Goal: Communication & Community: Answer question/provide support

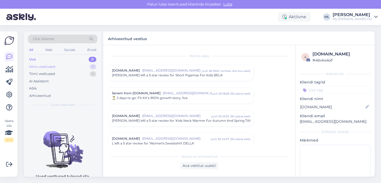
scroll to position [2265, 0]
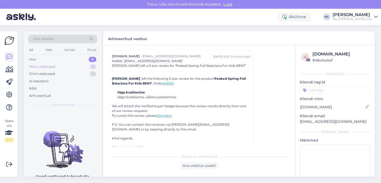
click at [72, 66] on div "Minu vestlused 1" at bounding box center [62, 66] width 69 height 7
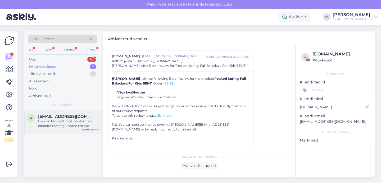
click at [59, 121] on div "Loodan ka :) sest mul 1 septembril inbankis tähtaeg. Tooted tellitud maksa järg…" at bounding box center [68, 124] width 60 height 10
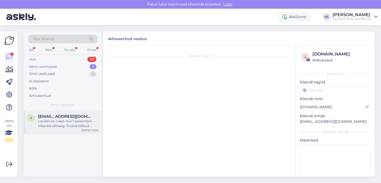
scroll to position [0, 0]
click at [85, 122] on div "Loodan ka :) sest mul 1 septembril inbankis tähtaeg. Tooted tellitud maksa järg…" at bounding box center [68, 124] width 60 height 10
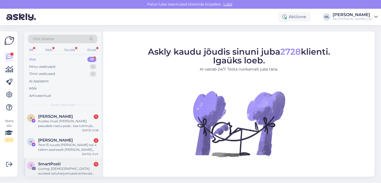
click at [67, 167] on div "Uuring: [DEMOGRAPHIC_DATA] suvised ostuharjumused erinevad põlvkondade ja soo l…" at bounding box center [68, 172] width 60 height 10
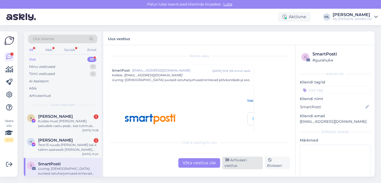
click at [249, 164] on div "Arhiveeri vestlus" at bounding box center [242, 163] width 40 height 13
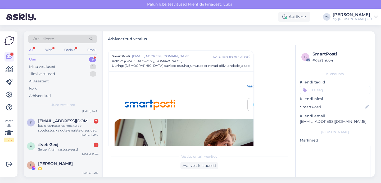
scroll to position [124, 0]
click at [59, 147] on div "#vebr2exj 1" at bounding box center [68, 145] width 60 height 5
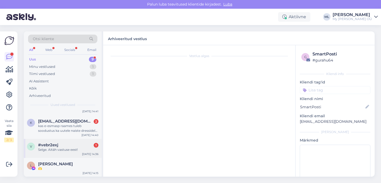
scroll to position [36, 0]
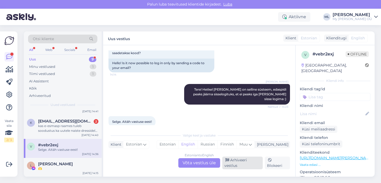
click at [240, 164] on div "Arhiveeri vestlus" at bounding box center [242, 163] width 40 height 13
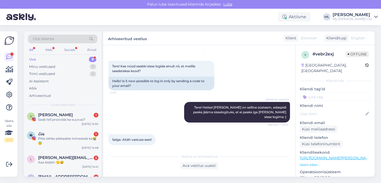
scroll to position [105, 0]
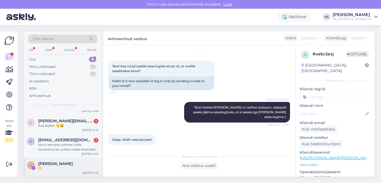
click at [51, 163] on span "[PERSON_NAME]" at bounding box center [55, 164] width 35 height 5
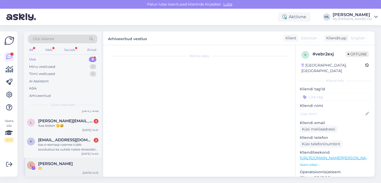
scroll to position [210, 0]
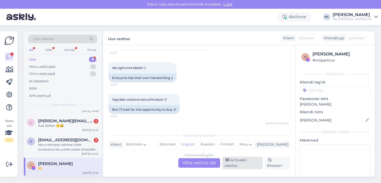
click at [243, 167] on div "Arhiveeri vestlus" at bounding box center [242, 163] width 40 height 13
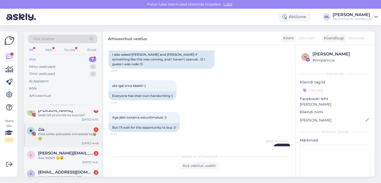
scroll to position [73, 0]
click at [61, 136] on div "Pliiis tehke pikkadele inimestele ka😭😇" at bounding box center [68, 136] width 60 height 10
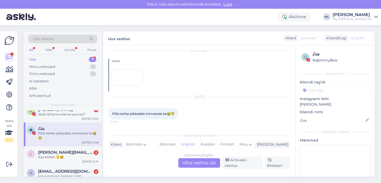
scroll to position [86, 0]
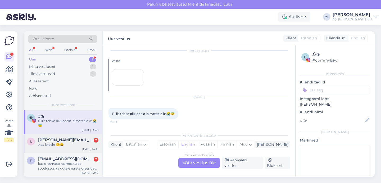
click at [48, 144] on div "Aaa leidsin 🫣😅" at bounding box center [68, 144] width 60 height 5
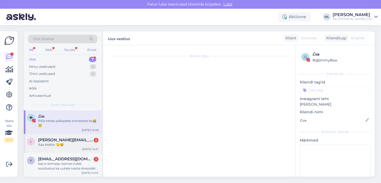
scroll to position [273, 0]
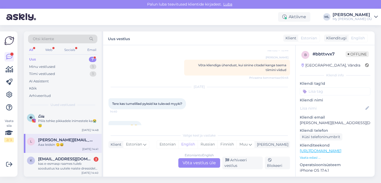
click at [191, 166] on div "Estonian to English Võta vestlus üle" at bounding box center [199, 163] width 42 height 10
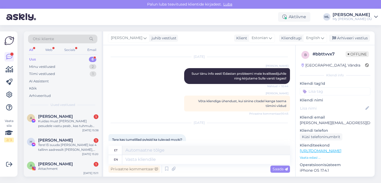
scroll to position [342, 0]
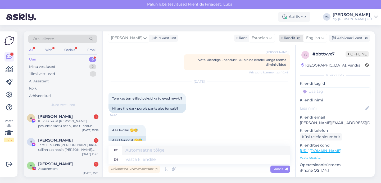
click at [311, 38] on span "English" at bounding box center [313, 38] width 14 height 6
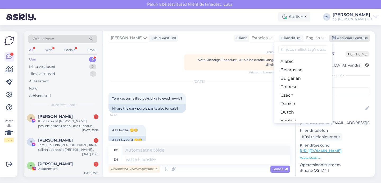
click at [334, 37] on icon at bounding box center [334, 38] width 4 height 4
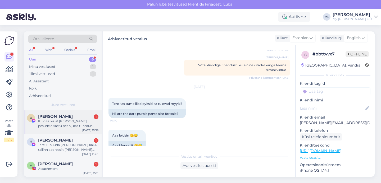
click at [70, 118] on div "[PERSON_NAME] 1" at bounding box center [68, 116] width 60 height 5
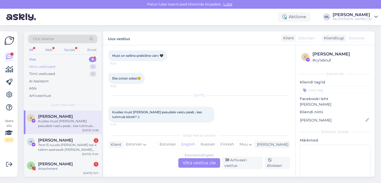
click at [39, 67] on div "Minu vestlused" at bounding box center [42, 66] width 26 height 5
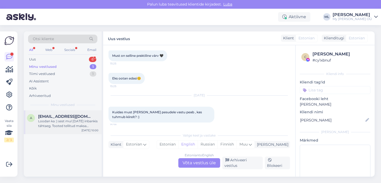
click at [71, 118] on span "[EMAIL_ADDRESS][DOMAIN_NAME]" at bounding box center [65, 116] width 55 height 5
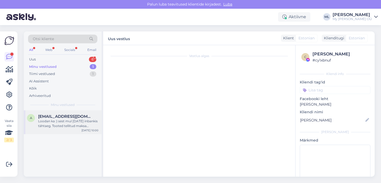
scroll to position [543, 0]
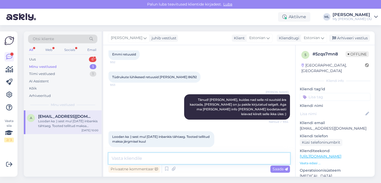
click at [236, 158] on textarea at bounding box center [198, 158] width 181 height 11
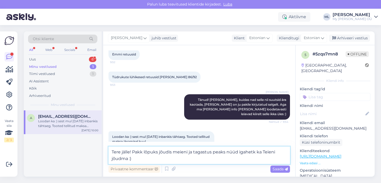
type textarea "Tere jälle! Pakk lõpuks jõudis meieni ja tagastus peaks nüüd igahetk ka Teieni …"
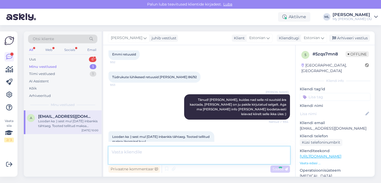
scroll to position [582, 0]
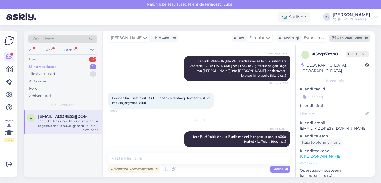
click at [340, 39] on div "Arhiveeri vestlus" at bounding box center [349, 38] width 41 height 7
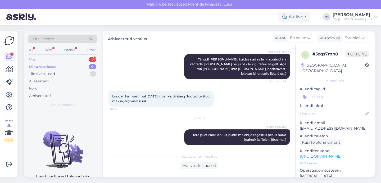
click at [73, 61] on div "Uus 6" at bounding box center [62, 59] width 69 height 7
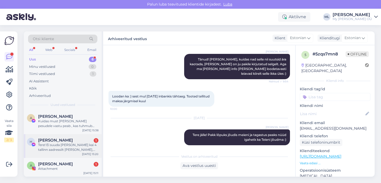
click at [53, 149] on div "Tere! Ei suuda [PERSON_NAME] kai 4 tallinn aadressilt [PERSON_NAME], samuti [PE…" at bounding box center [68, 148] width 60 height 10
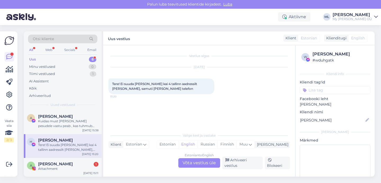
click at [189, 164] on div "Estonian to English Võta vestlus üle" at bounding box center [199, 163] width 42 height 10
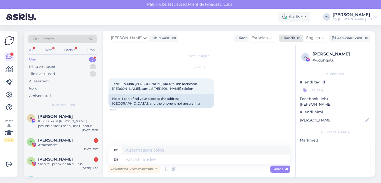
click at [316, 36] on span "English" at bounding box center [313, 38] width 14 height 6
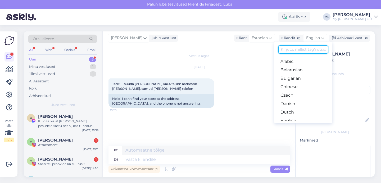
click at [293, 48] on input at bounding box center [303, 49] width 50 height 8
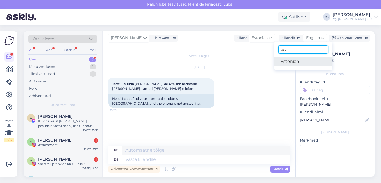
type input "est"
click at [288, 59] on link "Estonian" at bounding box center [303, 61] width 58 height 8
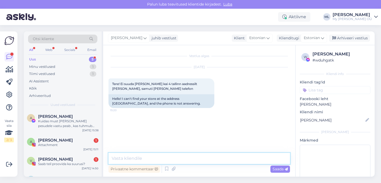
click at [144, 158] on textarea at bounding box center [198, 158] width 181 height 11
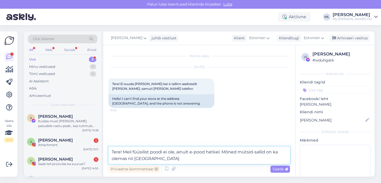
click at [237, 152] on textarea "Tere! Meil füüsilist poodi ei ole, ainult e-pood hetkel. Mõned mütsid-sallid on…" at bounding box center [198, 155] width 181 height 17
click at [260, 152] on textarea "Tere! Meil füüsilist poodi ei ole, ainult e-pood hetkel. [PERSON_NAME] mütsid-s…" at bounding box center [198, 155] width 181 height 17
click at [272, 153] on textarea "Tere! Meil füüsilist poodi ei ole, ainult e-pood hetkel. [PERSON_NAME] mütse-sa…" at bounding box center [198, 155] width 181 height 17
click at [163, 160] on textarea "Tere! Meil füüsilist poodi ei ole, ainult e-pood hetkel. [PERSON_NAME] mütse-sa…" at bounding box center [198, 155] width 181 height 17
type textarea "Tere! Meil füüsilist poodi ei ole, ainult e-pood hetkel. [PERSON_NAME] mütse-sa…"
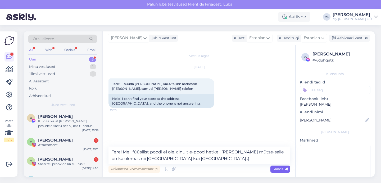
click at [278, 169] on span "Saada" at bounding box center [279, 169] width 15 height 5
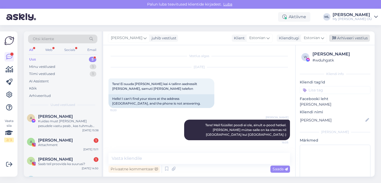
click at [344, 39] on div "Arhiveeri vestlus" at bounding box center [349, 38] width 41 height 7
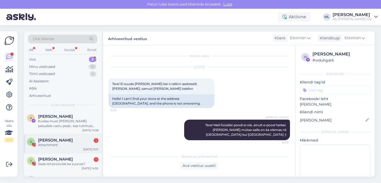
click at [62, 146] on div "Attachment" at bounding box center [68, 145] width 60 height 5
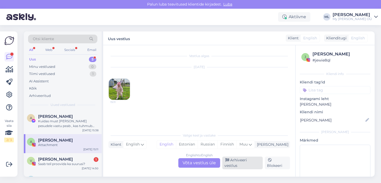
click at [247, 164] on div "Arhiveeri vestlus" at bounding box center [242, 163] width 40 height 13
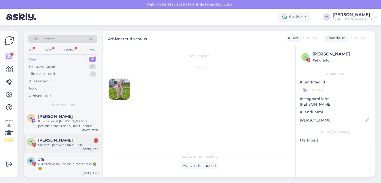
click at [45, 145] on div "Saab teil proovida ka suurusi?" at bounding box center [68, 145] width 60 height 5
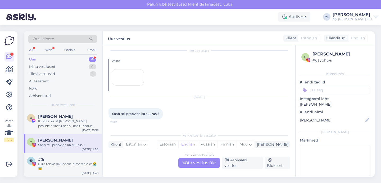
scroll to position [42, 0]
click at [57, 168] on div "Pliiis tehke pikkadele inimestele ka😭😇" at bounding box center [68, 167] width 60 height 10
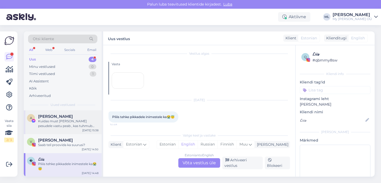
click at [61, 119] on div "Kuidas must [PERSON_NAME] pesudele vastu peab , kas tuhmub kiirelt? :)" at bounding box center [68, 124] width 60 height 10
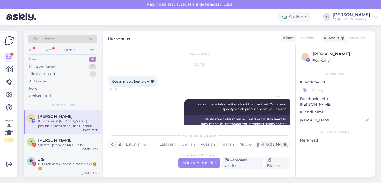
scroll to position [258, 0]
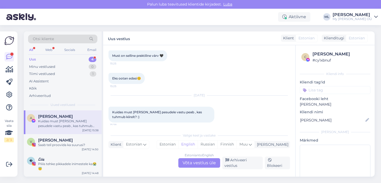
click at [188, 161] on div "Estonian to English Võta vestlus üle" at bounding box center [199, 163] width 42 height 10
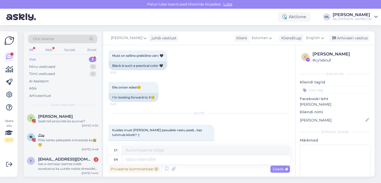
click at [188, 165] on div "Privaatne kommentaar Saada" at bounding box center [198, 169] width 181 height 10
click at [319, 36] on span "English" at bounding box center [313, 38] width 14 height 6
click at [289, 63] on link "Estonian" at bounding box center [303, 61] width 58 height 8
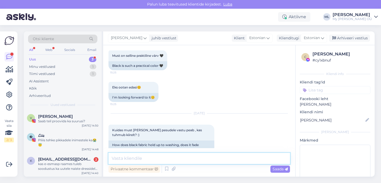
click at [158, 158] on textarea at bounding box center [198, 158] width 181 height 11
paste textarea "Kuna see on uus [PERSON_NAME], siis veel ei [PERSON_NAME] [PERSON_NAME] [PERSON…"
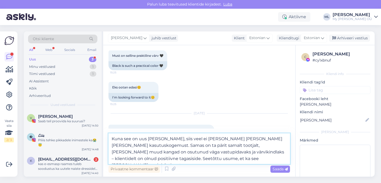
click at [110, 138] on textarea "Kuna see on uus [PERSON_NAME], siis veel ei [PERSON_NAME] [PERSON_NAME] [PERSON…" at bounding box center [198, 148] width 181 height 31
click at [246, 159] on textarea "Tere! Aus vastus on, et kuna see on uus [PERSON_NAME], siis veel ei [PERSON_NAM…" at bounding box center [198, 148] width 181 height 31
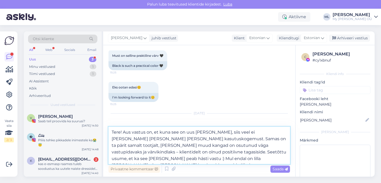
click at [165, 140] on textarea "Tere! Aus vastus on, et kuna see on uus [PERSON_NAME], siis veel ei [PERSON_NAM…" at bounding box center [198, 145] width 181 height 37
click at [185, 132] on textarea "Tere! Aus vastus on, et kuna see on uus [PERSON_NAME], siis veel ei [PERSON_NAM…" at bounding box center [198, 145] width 181 height 37
click at [246, 152] on textarea "Tere! Aus vastus on, et kuna see on päris uus [PERSON_NAME], siis veel ei [PERS…" at bounding box center [198, 145] width 181 height 37
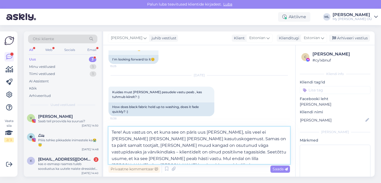
scroll to position [305, 0]
drag, startPoint x: 217, startPoint y: 159, endPoint x: 119, endPoint y: 137, distance: 100.6
click at [119, 137] on textarea "Tere! Aus vastus on, et kuna see on päris uus [PERSON_NAME], siis veel ei [PERS…" at bounding box center [198, 145] width 181 height 37
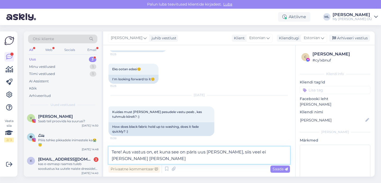
scroll to position [279, 0]
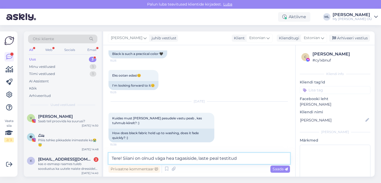
click at [199, 159] on textarea "Tere! Siiani on olnud väga hea tagasiside, laste peal testitud" at bounding box center [198, 158] width 181 height 11
click at [261, 155] on textarea "Tere! Siiani on olnud väga hea tagasiside, isegi laste peal testitud" at bounding box center [198, 158] width 181 height 11
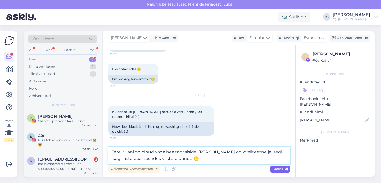
type textarea "Tere! Siiani on olnud väga hea tagasiside, [PERSON_NAME] on kvaliteetne ja iseg…"
click at [275, 169] on span "Saada" at bounding box center [279, 169] width 15 height 5
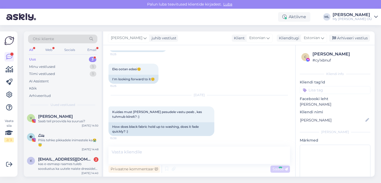
scroll to position [307, 0]
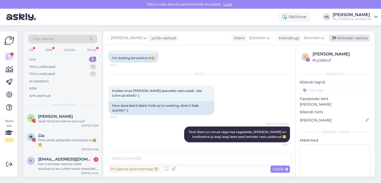
click at [337, 37] on div "Arhiveeri vestlus" at bounding box center [349, 38] width 41 height 7
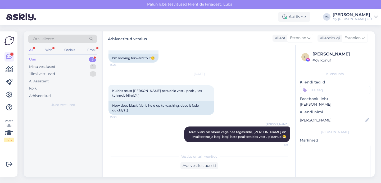
scroll to position [308, 0]
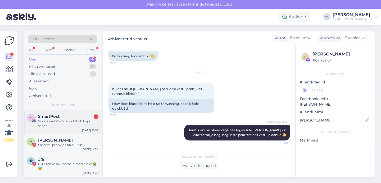
click at [76, 122] on div "Sinu SmartPosti pakk tahab koju saada!" at bounding box center [68, 124] width 60 height 10
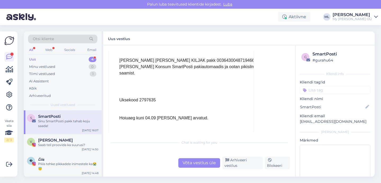
scroll to position [183, 0]
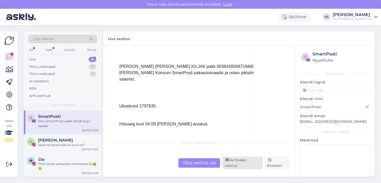
click at [240, 162] on div "Arhiveeri vestlus" at bounding box center [242, 163] width 40 height 13
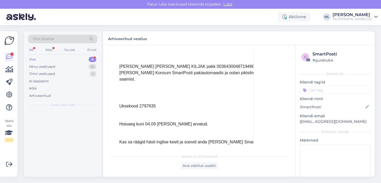
scroll to position [37, 0]
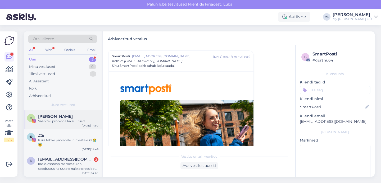
click at [59, 117] on span "[PERSON_NAME]" at bounding box center [55, 116] width 35 height 5
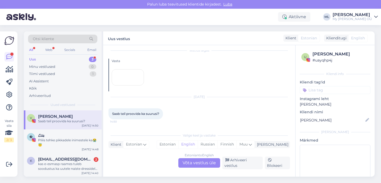
scroll to position [42, 0]
click at [203, 168] on div "Estonian to English Võta vestlus üle" at bounding box center [199, 163] width 42 height 10
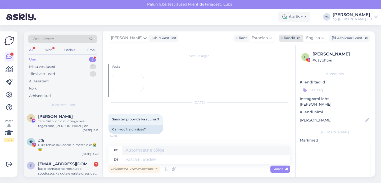
click at [314, 39] on span "English" at bounding box center [313, 38] width 14 height 6
type input "est"
click at [293, 62] on link "Estonian" at bounding box center [303, 61] width 58 height 8
click at [130, 154] on textarea at bounding box center [198, 158] width 181 height 11
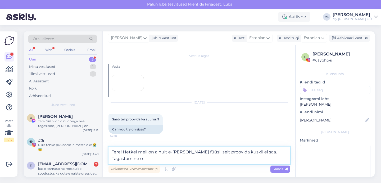
scroll to position [38, 0]
type textarea "Tere! Hetkel meil on ainult e-[PERSON_NAME] füüsiliselt proovida kuskil ei saa.…"
click at [49, 124] on div "Mul lapsel on mustad tavalised aga need ikkagi tuhmuvad [PERSON_NAME] lahevad h…" at bounding box center [68, 124] width 60 height 10
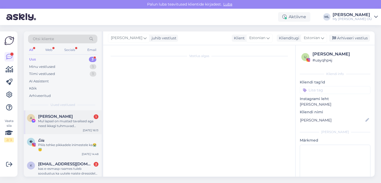
scroll to position [354, 0]
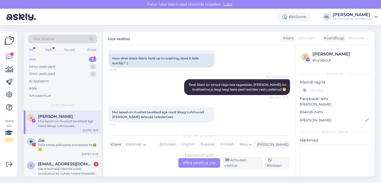
click at [190, 165] on div "Estonian to English Võta vestlus üle" at bounding box center [199, 163] width 42 height 10
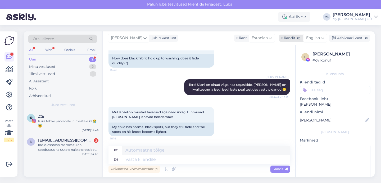
click at [316, 39] on span "English" at bounding box center [313, 38] width 14 height 6
click at [288, 63] on link "Estonian" at bounding box center [303, 61] width 58 height 8
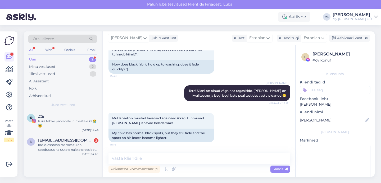
scroll to position [348, 0]
click at [171, 157] on textarea at bounding box center [198, 158] width 181 height 11
click at [81, 142] on span "[EMAIL_ADDRESS][DOMAIN_NAME]" at bounding box center [65, 140] width 55 height 5
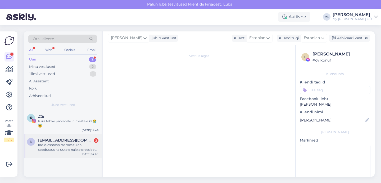
scroll to position [0, 0]
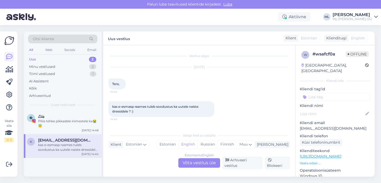
click at [203, 166] on div "Estonian to English Võta vestlus üle" at bounding box center [199, 163] width 42 height 10
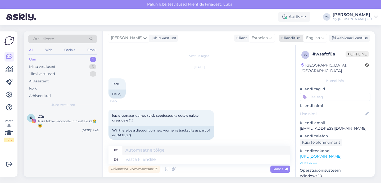
click at [313, 37] on span "English" at bounding box center [313, 38] width 14 height 6
click at [289, 61] on link "Estonian" at bounding box center [303, 61] width 58 height 8
click at [131, 159] on textarea at bounding box center [198, 158] width 181 height 11
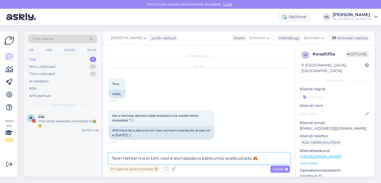
click at [264, 158] on textarea "Tere! Hetkel ma ei tohi veel e-esmaspäeva pakkumisi avalikustada 🙈" at bounding box center [198, 158] width 181 height 11
type textarea "Tere! Hetkel ma ei tohi veel e-esmaspäeva pakkumisi avalikustada 🙈"
click at [276, 171] on span "Saada" at bounding box center [279, 169] width 15 height 5
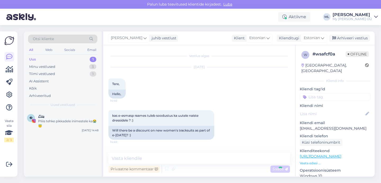
scroll to position [25, 0]
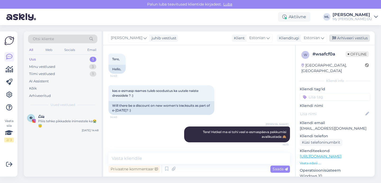
click at [332, 36] on div "Arhiveeri vestlus" at bounding box center [349, 38] width 41 height 7
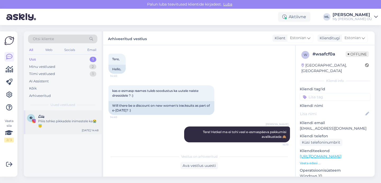
click at [54, 117] on div "𝓛𝓲𝓲𝓼" at bounding box center [68, 116] width 60 height 5
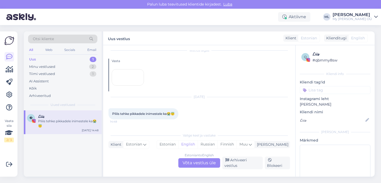
scroll to position [42, 0]
click at [203, 166] on div "Estonian to English Võta vestlus üle" at bounding box center [199, 163] width 42 height 10
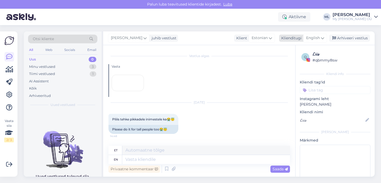
click at [311, 39] on span "English" at bounding box center [313, 38] width 14 height 6
click at [291, 61] on link "Estonian" at bounding box center [303, 61] width 58 height 8
click at [155, 159] on textarea at bounding box center [198, 158] width 181 height 11
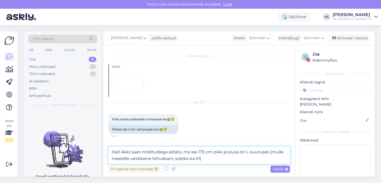
click at [183, 153] on textarea "Hei! Äkki saan mõõtudega aidata, ma ise 175 cm pikk ja pusa on L suuruses (mull…" at bounding box center [198, 155] width 181 height 17
click at [210, 159] on textarea "Hei! Äkki saan mõõtudega aidata? Ma ise 175 cm pikk ja pusa on L suuruses (mull…" at bounding box center [198, 155] width 181 height 17
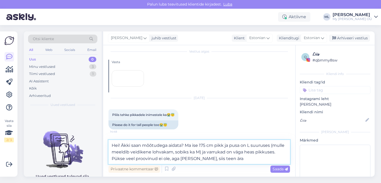
click at [232, 159] on textarea "Hei! Äkki saan mõõtudega aidata? Ma ise 175 cm pikk ja pusa on L suuruses (mull…" at bounding box center [198, 152] width 181 height 24
click at [231, 159] on textarea "Hei! Äkki saan mõõtudega aidata? Ma ise 175 cm pikk ja pusa on L suuruses (mull…" at bounding box center [198, 152] width 181 height 24
click at [181, 145] on textarea "Hei! Äkki saan mõõtudega aidata? Ma ise 175 cm pikk ja pusa on L suuruses (mull…" at bounding box center [198, 152] width 181 height 24
click at [260, 153] on textarea "Hei! Äkki saan mõõtudega aidata, võin pükste pikkused anda? Ma ise 175 cm pikk …" at bounding box center [198, 152] width 181 height 24
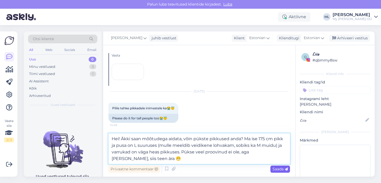
type textarea "Hei! Äkki saan mõõtudega aidata, võin pükste pikkused anda? Ma ise 175 cm pikk …"
click at [279, 168] on span "Saada" at bounding box center [279, 169] width 15 height 5
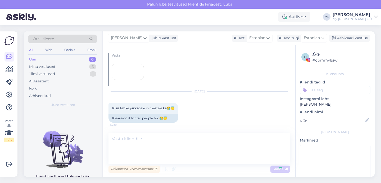
scroll to position [73, 0]
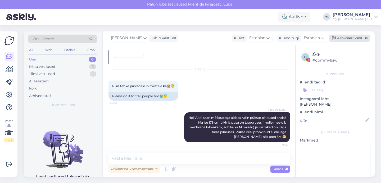
click at [340, 36] on div "Arhiveeri vestlus" at bounding box center [349, 38] width 41 height 7
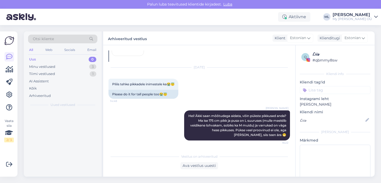
scroll to position [75, 0]
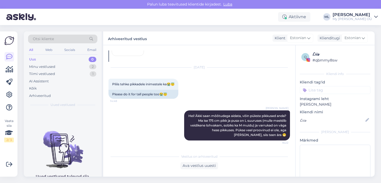
click at [45, 62] on div "Uus 0" at bounding box center [62, 59] width 69 height 7
click at [45, 66] on div "Minu vestlused" at bounding box center [42, 66] width 26 height 5
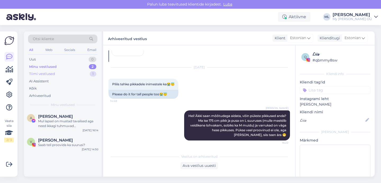
click at [49, 74] on div "Tiimi vestlused" at bounding box center [42, 73] width 26 height 5
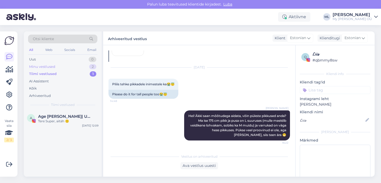
click at [44, 65] on div "Minu vestlused" at bounding box center [42, 66] width 26 height 5
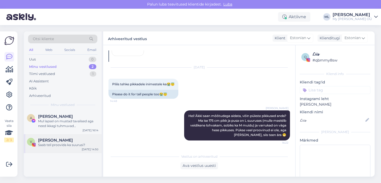
click at [54, 143] on div "Saab teil proovida ka suurusi?" at bounding box center [68, 145] width 60 height 5
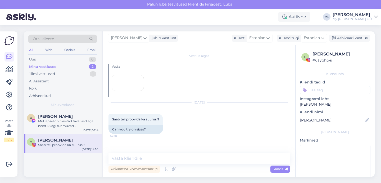
scroll to position [31, 0]
click at [81, 124] on div "Mul lapsel on mustad tavalised aga need ikkagi tuhmuvad [PERSON_NAME] lahevad h…" at bounding box center [68, 124] width 60 height 10
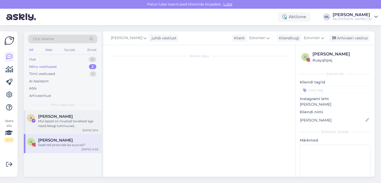
scroll to position [348, 0]
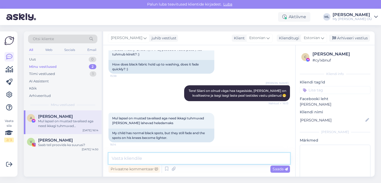
click at [127, 158] on textarea at bounding box center [198, 158] width 181 height 11
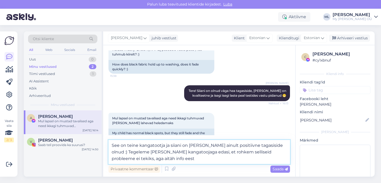
type textarea "See on teine kangatootja ja siiani on [PERSON_NAME] ainult positiivne tagasisid…"
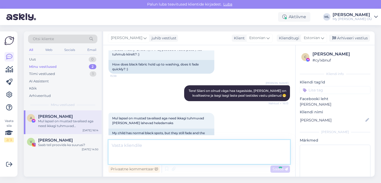
scroll to position [380, 0]
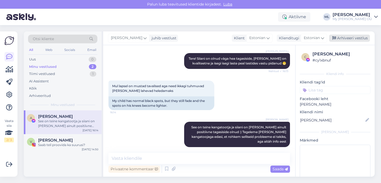
click at [343, 41] on div "Arhiveeri vestlus" at bounding box center [349, 38] width 41 height 7
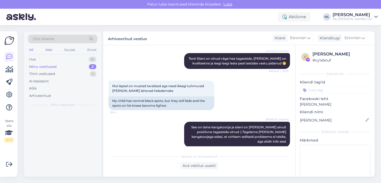
scroll to position [382, 0]
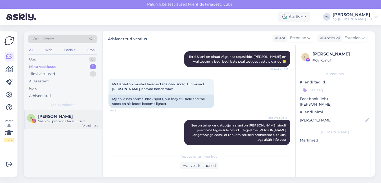
click at [61, 119] on div "Saab teil proovida ka suurusi?" at bounding box center [68, 121] width 60 height 5
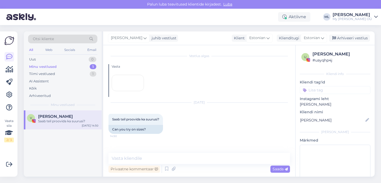
scroll to position [31, 0]
click at [137, 159] on textarea at bounding box center [198, 158] width 181 height 11
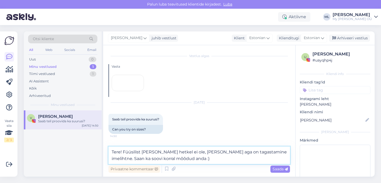
click at [190, 153] on textarea "Tere! Füüsilist [PERSON_NAME] hetkel ei ole, [PERSON_NAME] aga on tagastamine i…" at bounding box center [198, 155] width 181 height 17
click at [224, 152] on textarea "Tere! Füüsilist [PERSON_NAME] hetkel ei ole, ainult e-pood. , [PERSON_NAME] aga…" at bounding box center [198, 155] width 181 height 17
type textarea "Tere! Füüsilist [PERSON_NAME] hetkel ei ole, ainult e-pood. [PERSON_NAME] aga o…"
click at [274, 170] on span "Saada" at bounding box center [279, 169] width 15 height 5
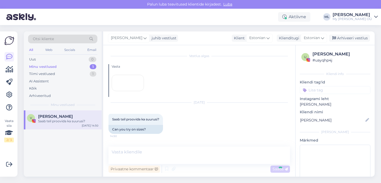
scroll to position [63, 0]
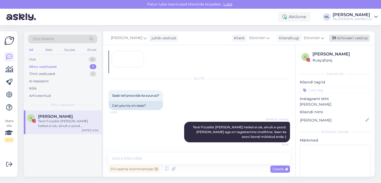
click at [339, 37] on div "Arhiveeri vestlus" at bounding box center [349, 38] width 41 height 7
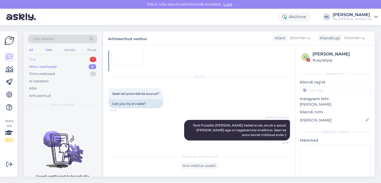
click at [56, 58] on div "Uus 1" at bounding box center [62, 59] width 69 height 7
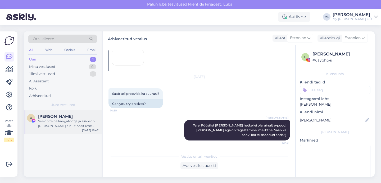
click at [55, 123] on div "See on teine kangatootja ja siiani on [PERSON_NAME] ainult positiivne tagasisid…" at bounding box center [68, 124] width 60 height 10
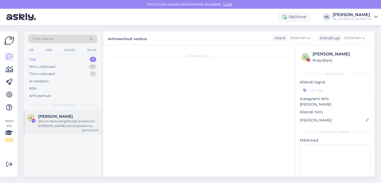
scroll to position [400, 0]
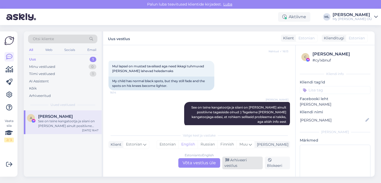
click at [239, 166] on div "Arhiveeri vestlus" at bounding box center [242, 163] width 40 height 13
